Goal: Task Accomplishment & Management: Use online tool/utility

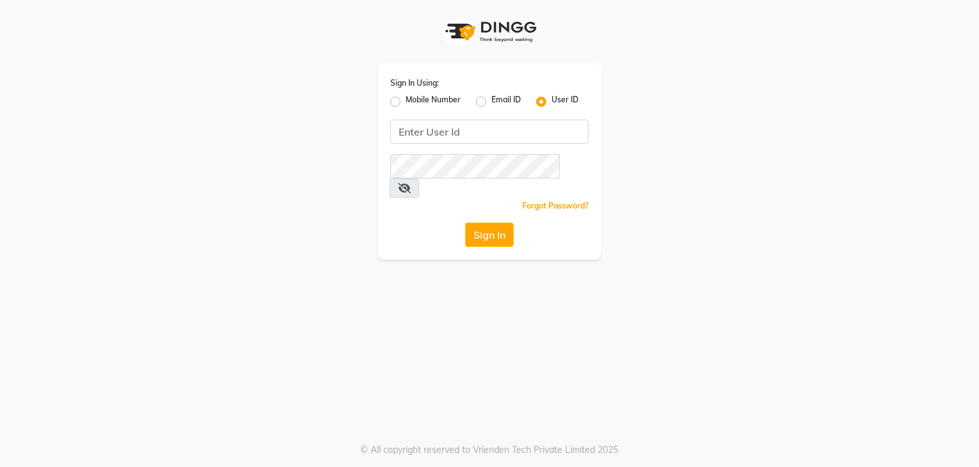
click at [406, 104] on label "Mobile Number" at bounding box center [433, 101] width 55 height 15
click at [406, 102] on input "Mobile Number" at bounding box center [410, 98] width 8 height 8
radio input "true"
radio input "false"
click at [461, 127] on input "Username" at bounding box center [510, 132] width 155 height 24
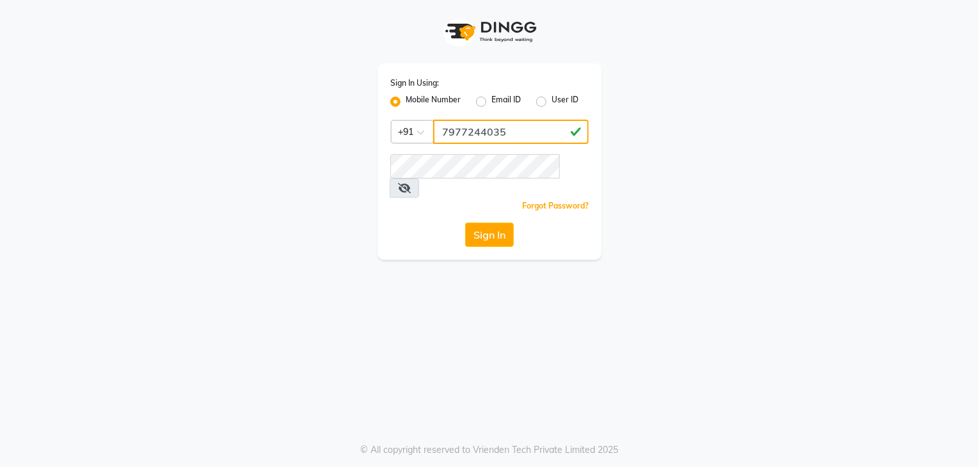
type input "7977244035"
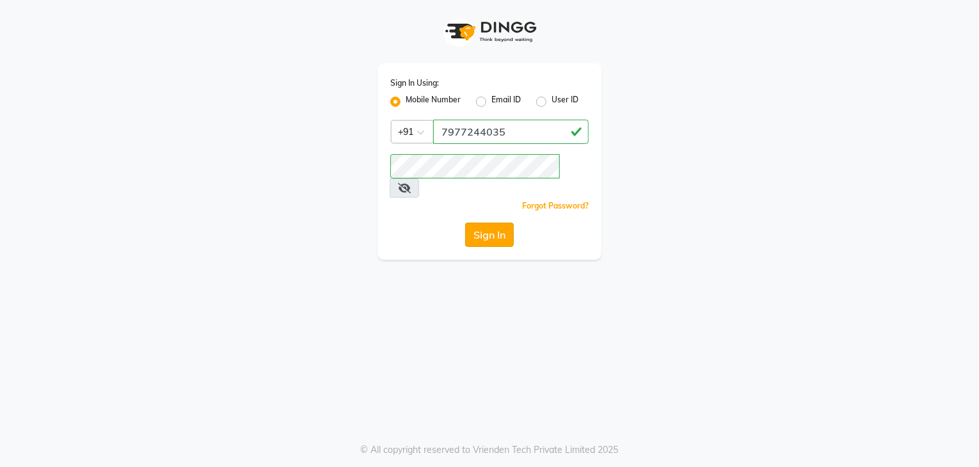
click at [487, 223] on button "Sign In" at bounding box center [489, 235] width 49 height 24
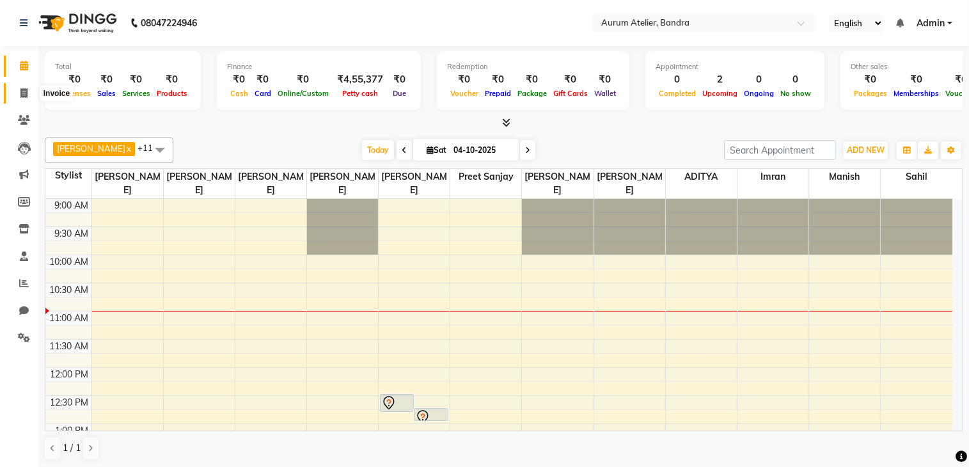
click at [22, 88] on icon at bounding box center [23, 93] width 7 height 10
select select "7410"
select select "service"
